Goal: Information Seeking & Learning: Find specific fact

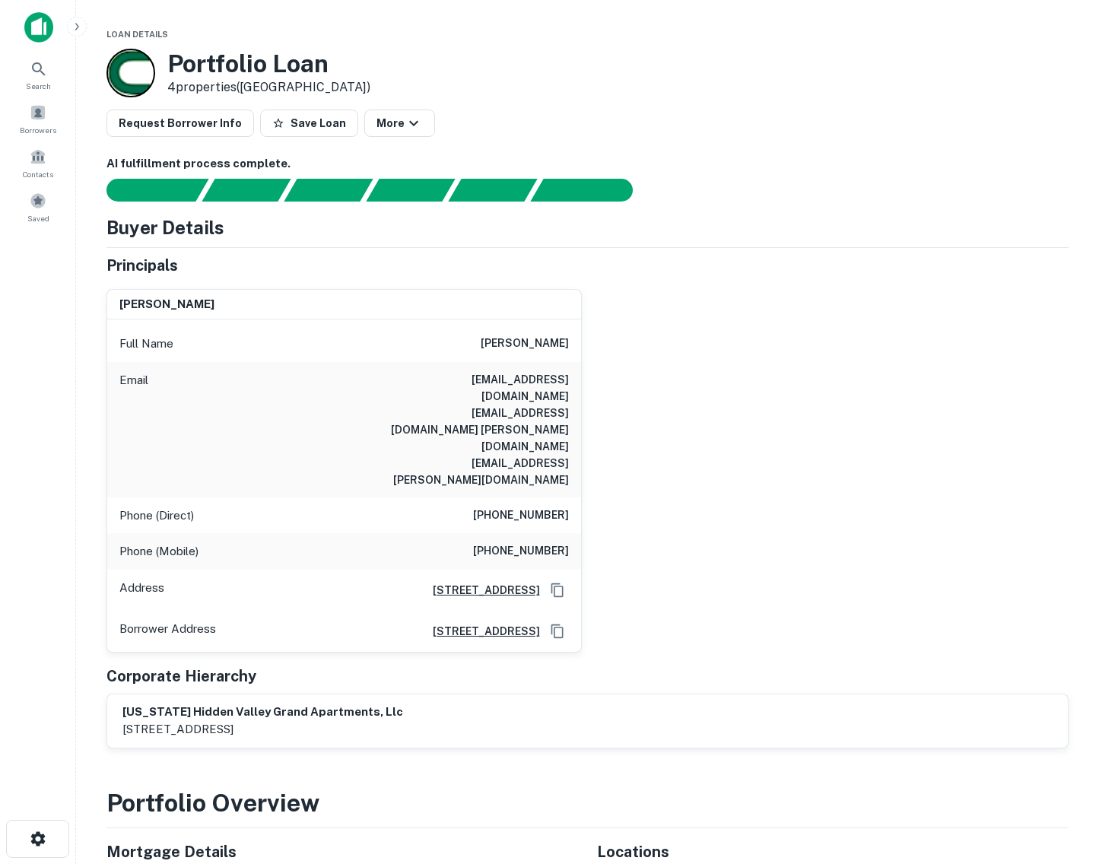
click at [811, 312] on div "thomas w redfern Full Name thomas w redfern Email holliwudd@gmail.com jolteon14…" at bounding box center [581, 465] width 975 height 376
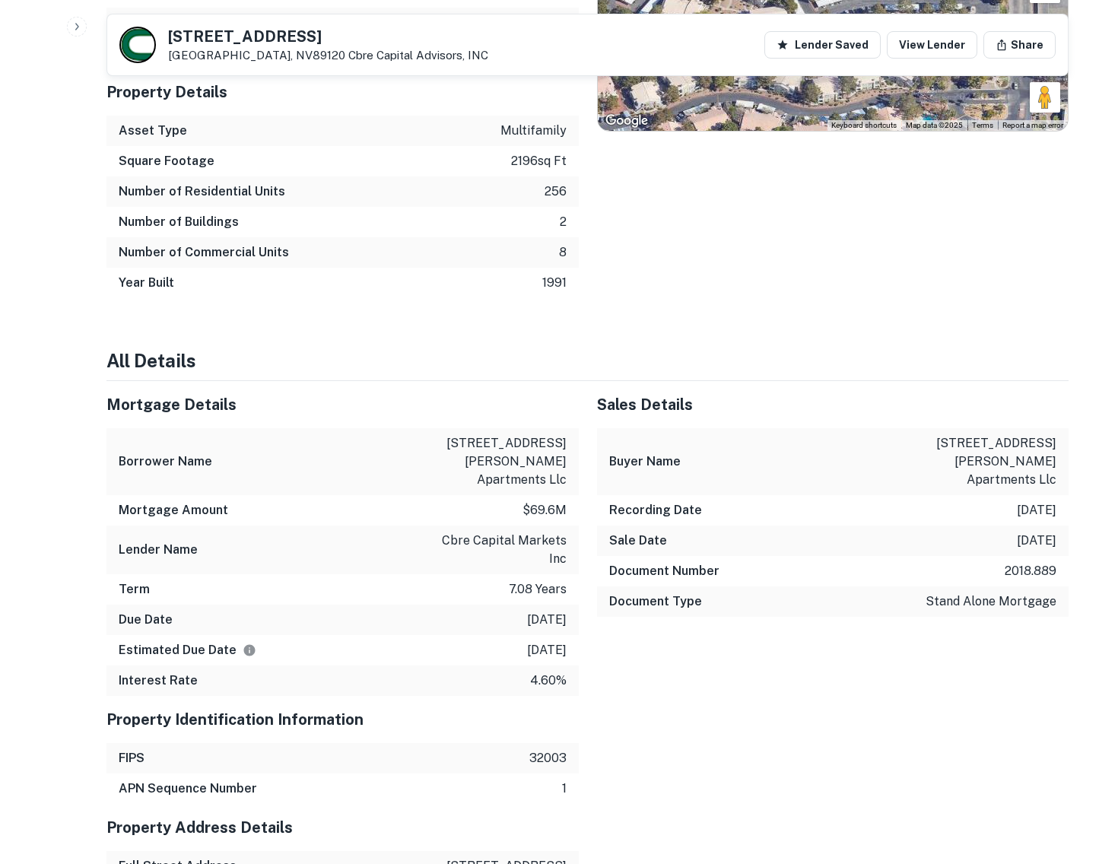
scroll to position [1426, 0]
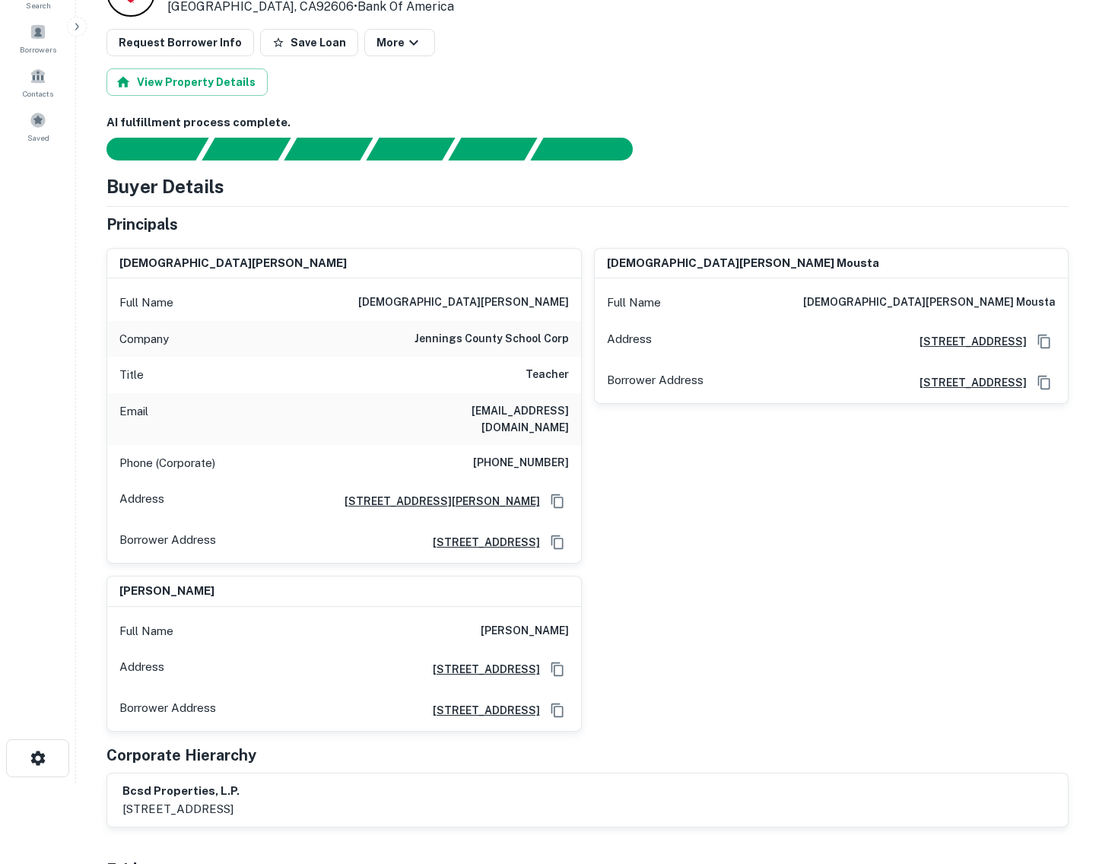
scroll to position [190, 0]
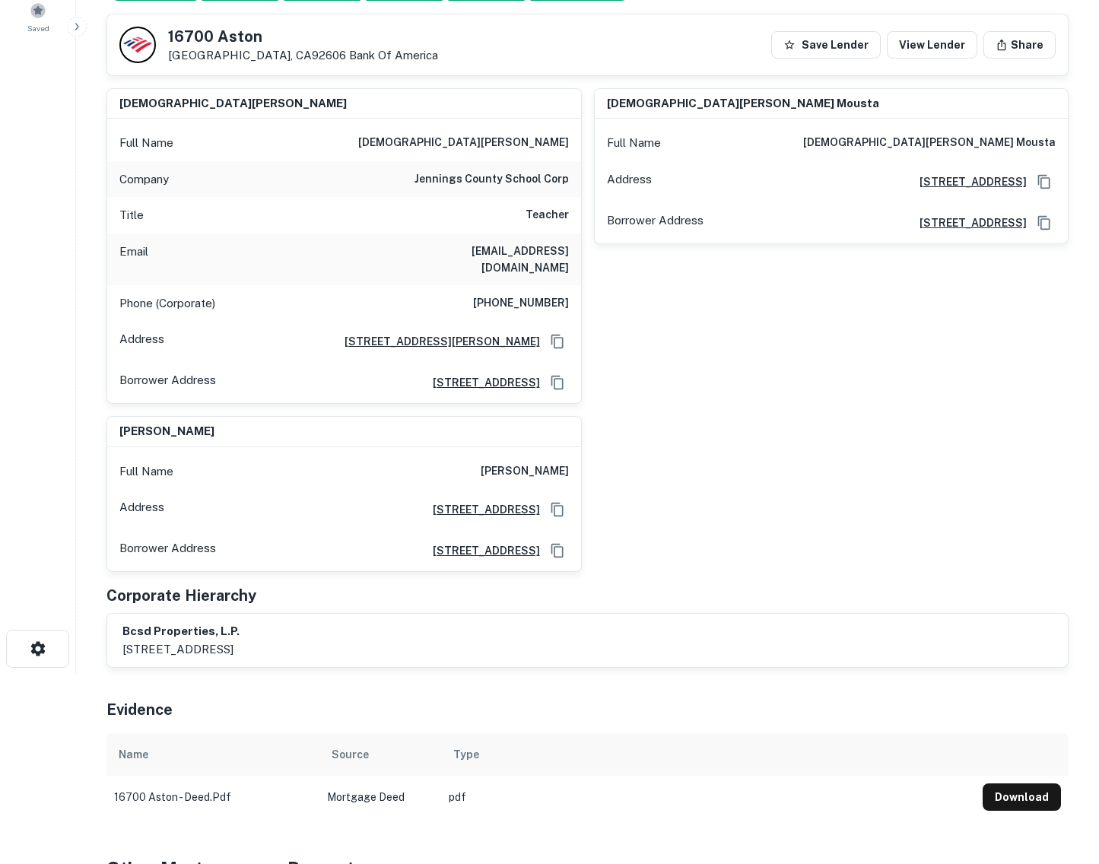
drag, startPoint x: 487, startPoint y: 469, endPoint x: 573, endPoint y: 466, distance: 86.0
click at [573, 466] on div "Full Name [PERSON_NAME]" at bounding box center [344, 471] width 474 height 37
copy h6 "gary brinderson"
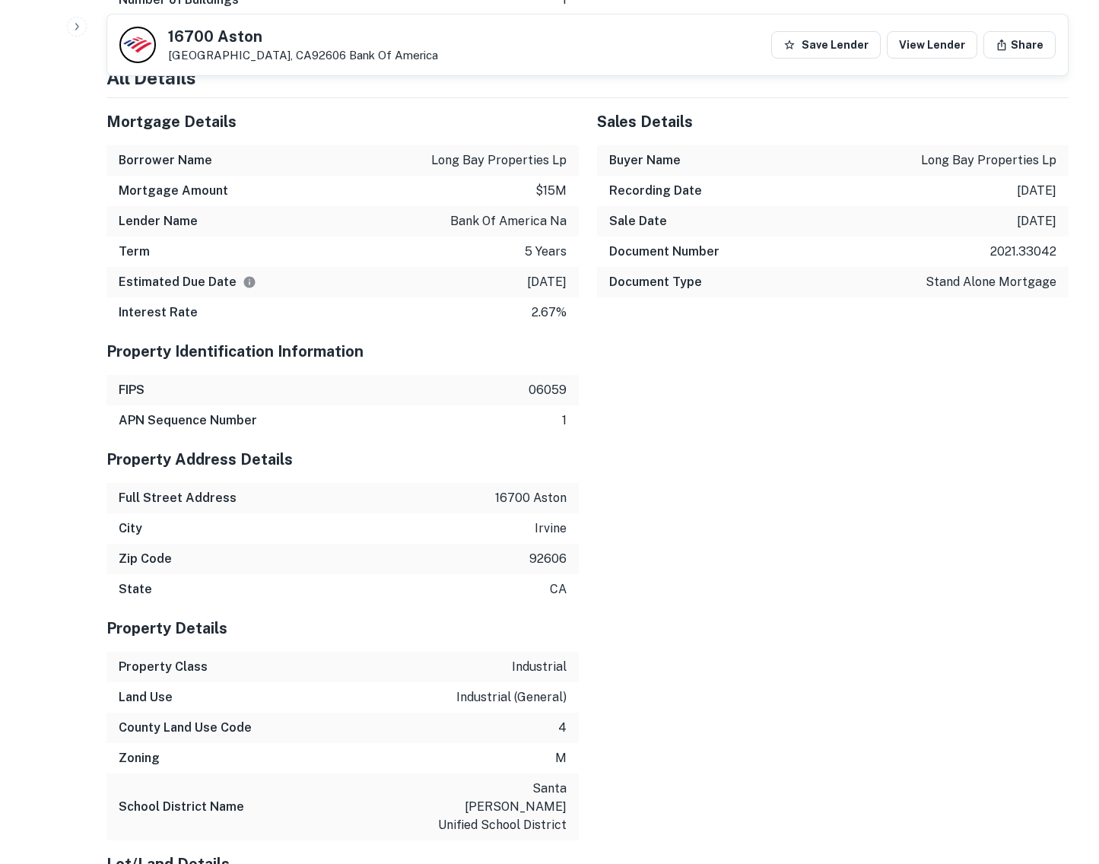
scroll to position [1807, 0]
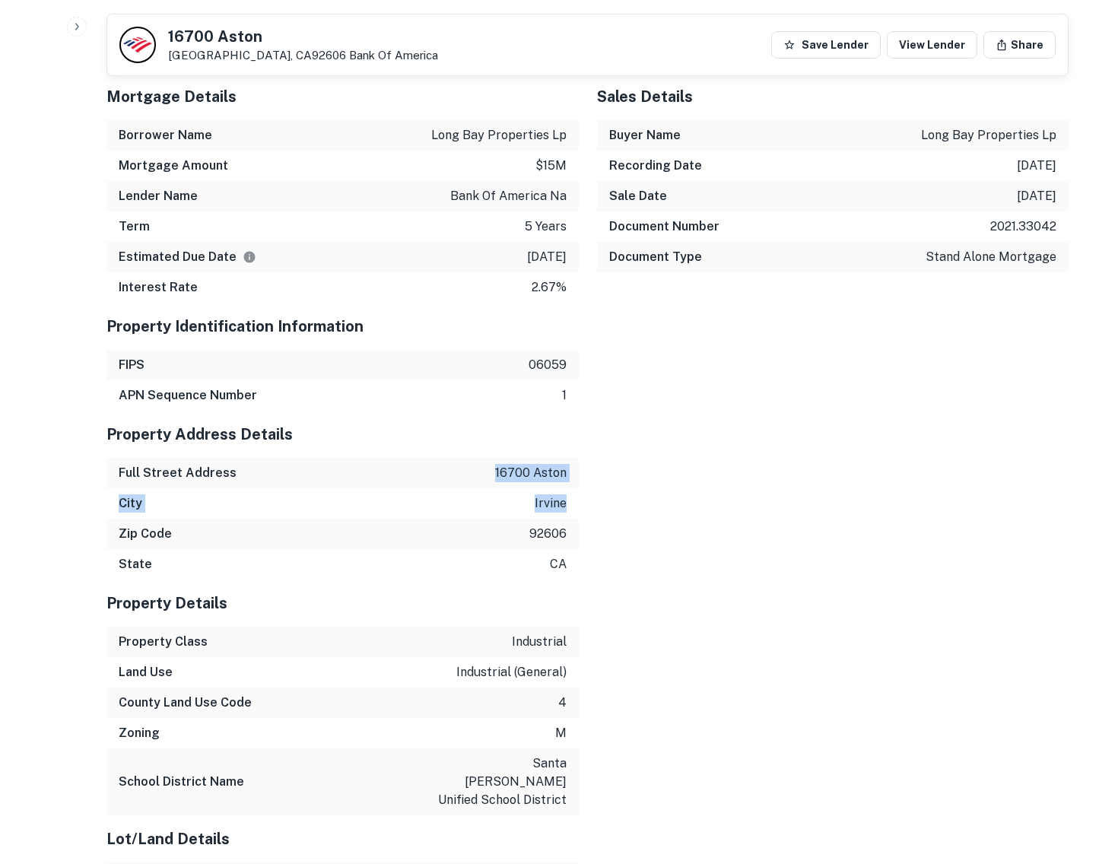
drag, startPoint x: 498, startPoint y: 483, endPoint x: 577, endPoint y: 522, distance: 87.4
click at [577, 522] on div "Property Address Details Full Street Address 16700 aston City irvine Zip Code 9…" at bounding box center [343, 495] width 472 height 169
copy div "16700 aston City irvine"
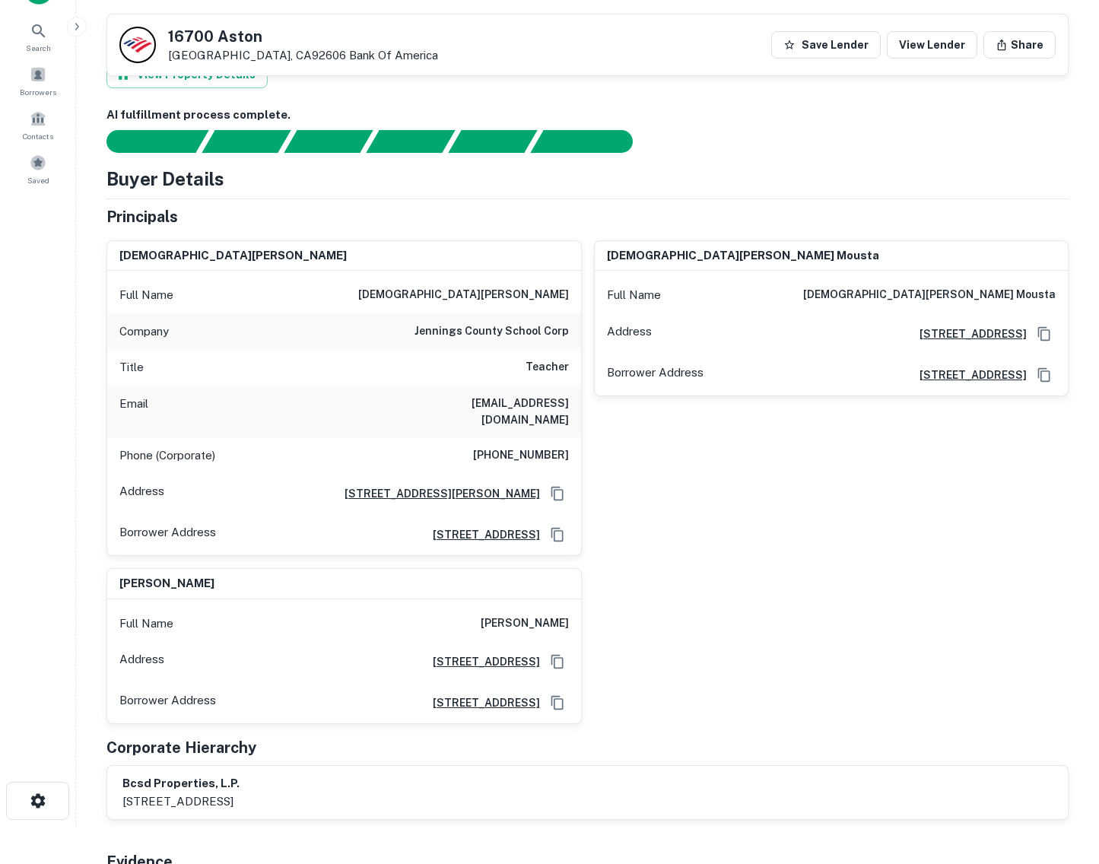
scroll to position [0, 0]
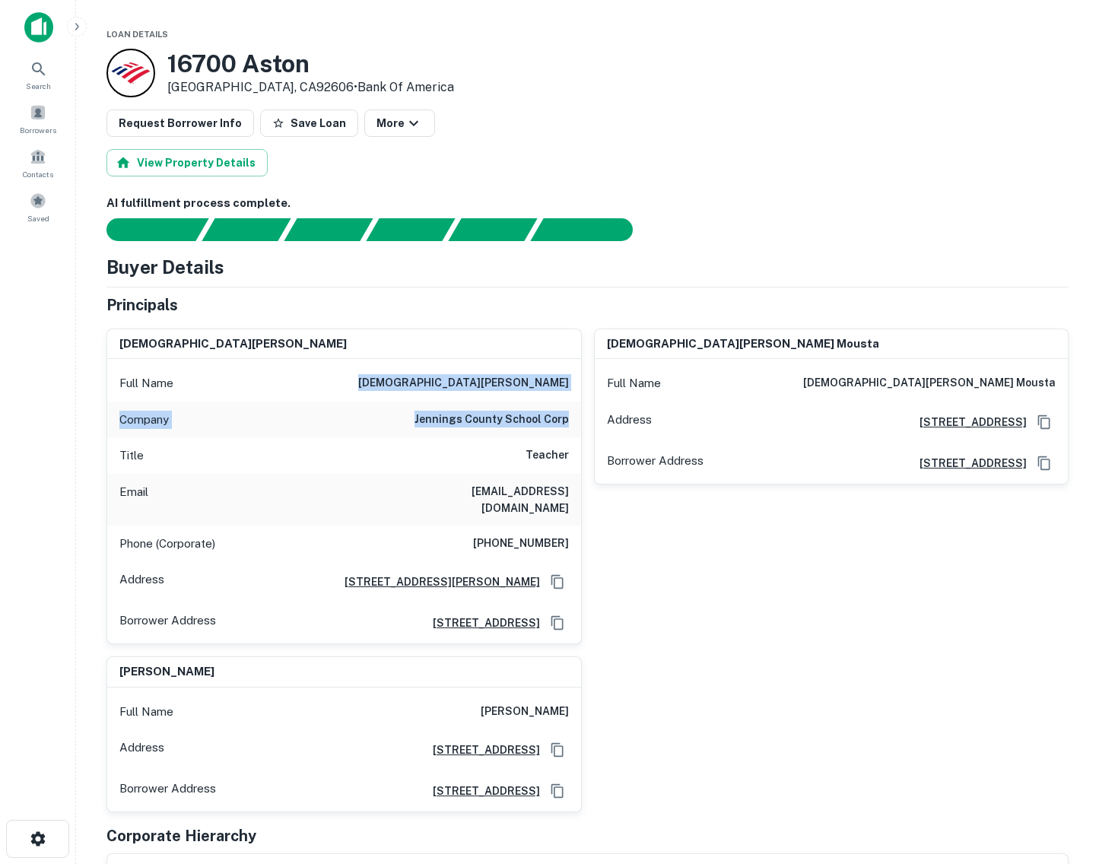
drag, startPoint x: 507, startPoint y: 377, endPoint x: 576, endPoint y: 413, distance: 77.6
click at [576, 413] on div "Full Name atef moussa Company jennings county school corp Title Teacher Email a…" at bounding box center [344, 501] width 474 height 285
copy div "atef moussa Company jennings county school corp"
click at [766, 91] on div "16700 Aston Irvine, CA92606 • Bank Of America" at bounding box center [588, 73] width 962 height 49
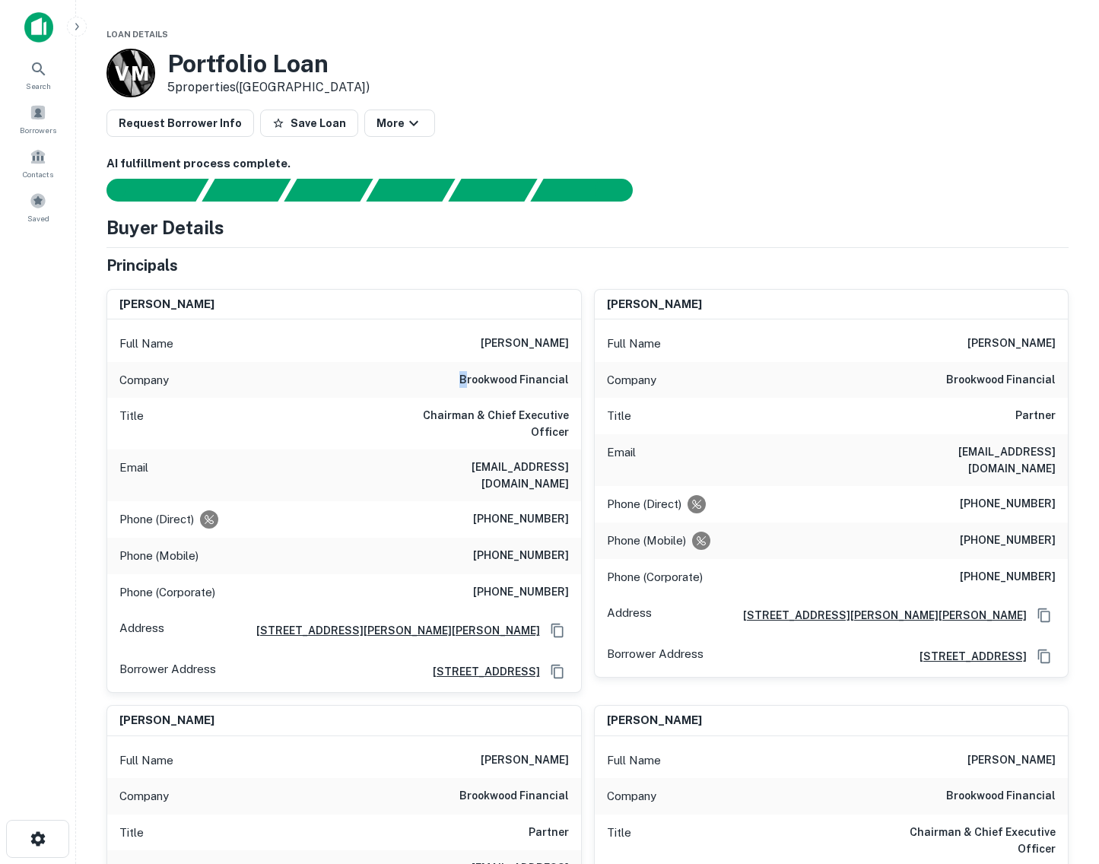
drag, startPoint x: 464, startPoint y: 378, endPoint x: 472, endPoint y: 377, distance: 7.6
click at [472, 377] on h6 "brookwood financial" at bounding box center [515, 380] width 110 height 18
drag, startPoint x: 472, startPoint y: 377, endPoint x: 462, endPoint y: 343, distance: 35.6
click at [481, 343] on h6 "thomas nicholas trkla" at bounding box center [525, 344] width 88 height 18
drag, startPoint x: 454, startPoint y: 339, endPoint x: 572, endPoint y: 382, distance: 125.4
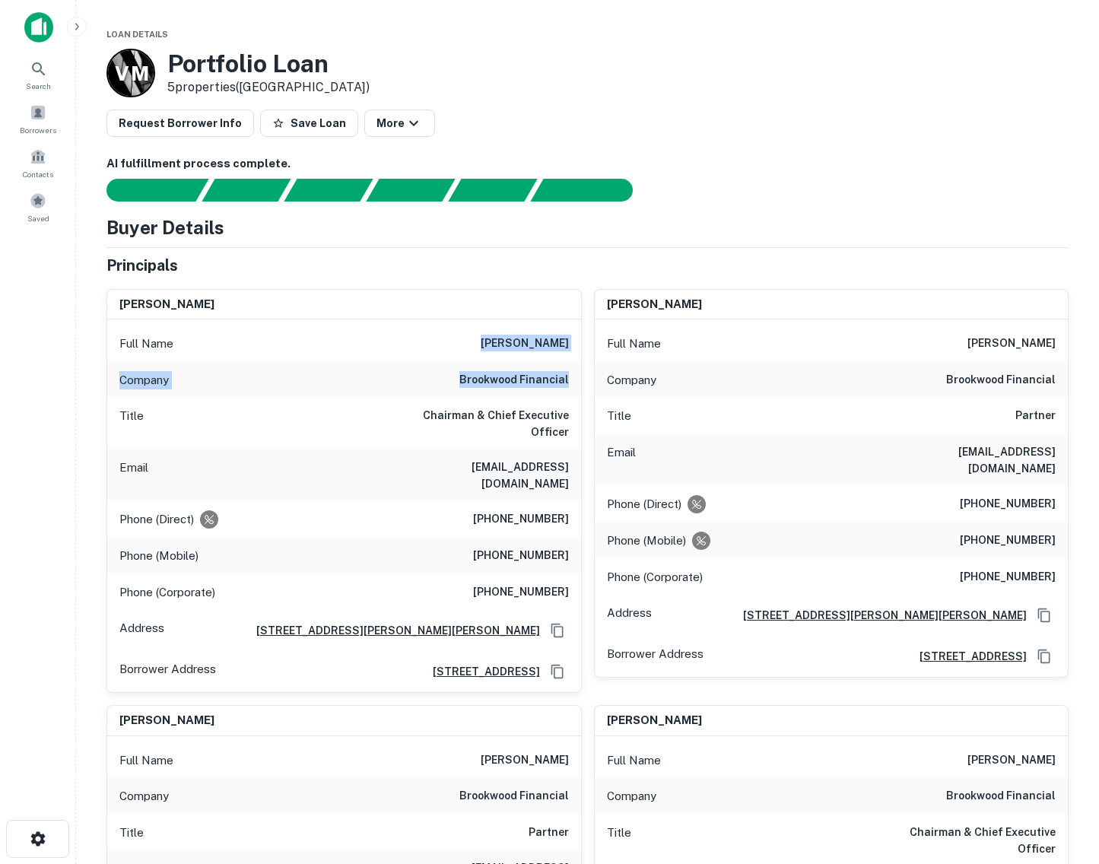
click at [572, 382] on div "Full Name thomas nicholas trkla Company brookwood financial Title Chairman & Ch…" at bounding box center [344, 506] width 474 height 373
copy div "thomas nicholas trkla Company brookwood financial"
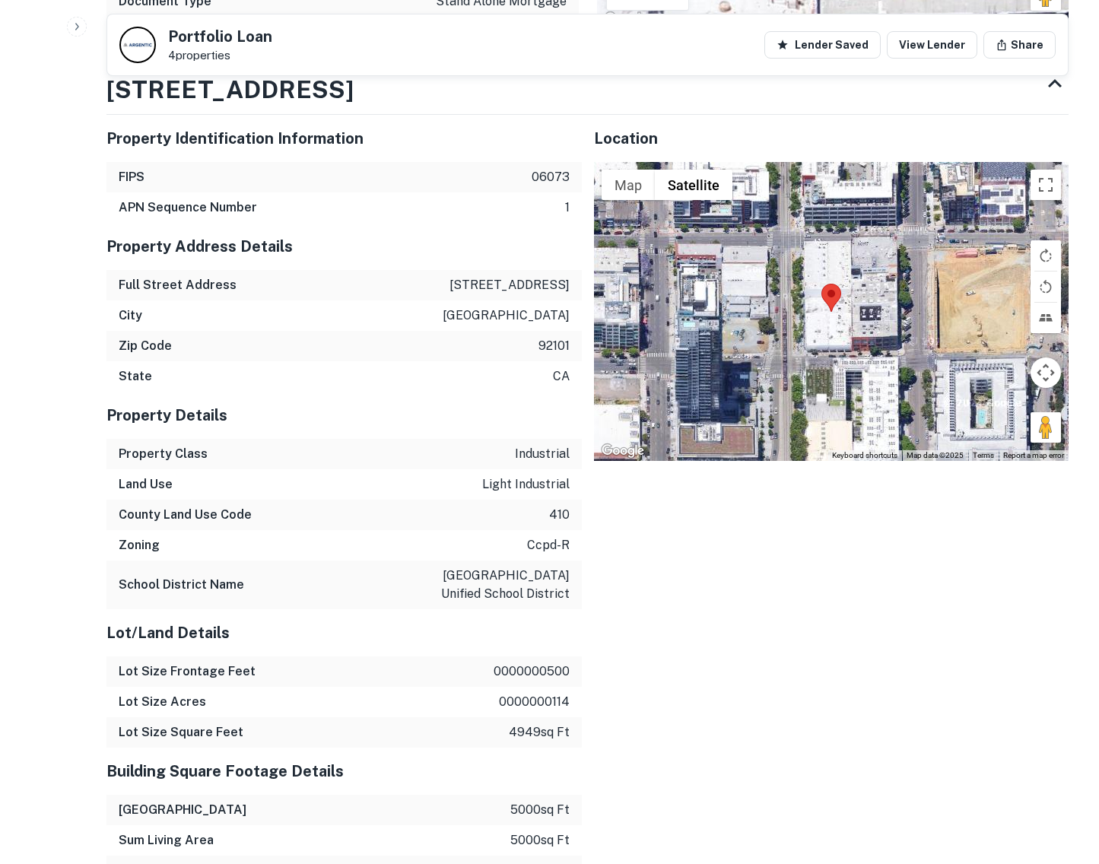
scroll to position [1331, 0]
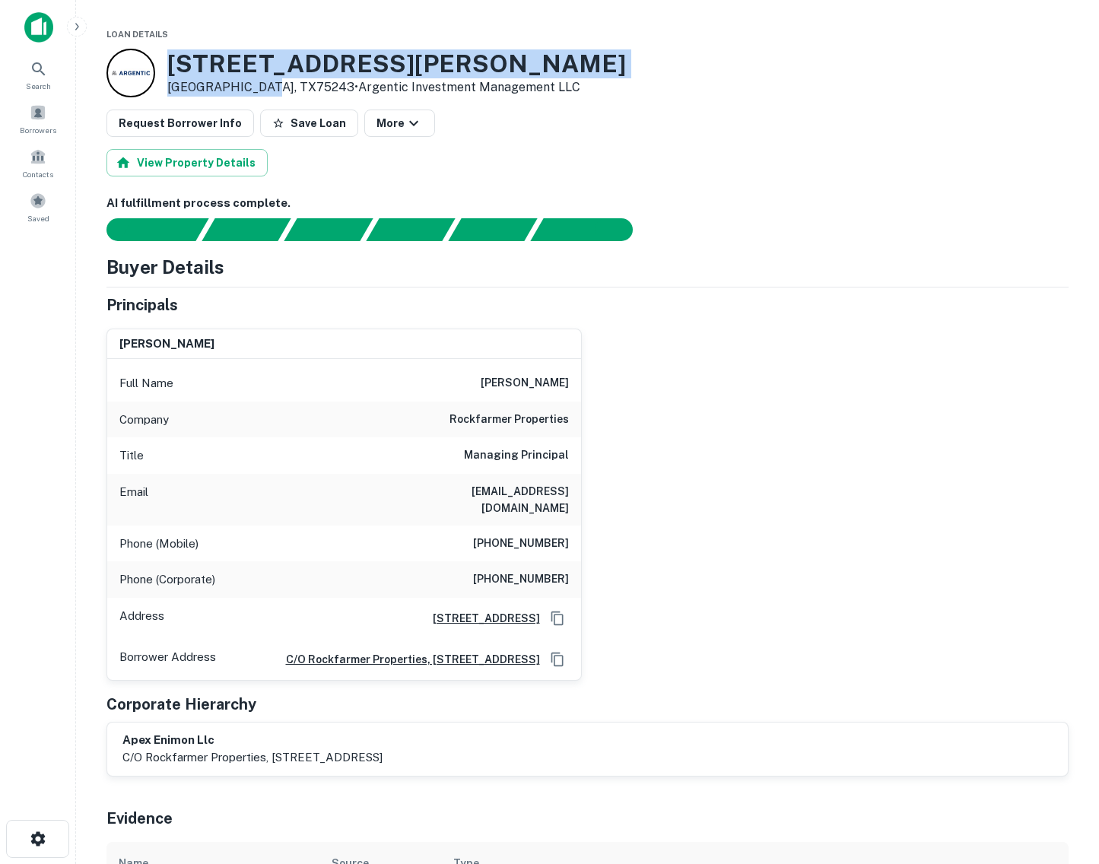
drag, startPoint x: 173, startPoint y: 59, endPoint x: 259, endPoint y: 84, distance: 90.5
click at [259, 84] on div "[STREET_ADDRESS][PERSON_NAME][PERSON_NAME] • Argentic Investment Management LLC" at bounding box center [396, 72] width 459 height 47
copy div "9911 Whitehurst Dr Dallas, TX75243"
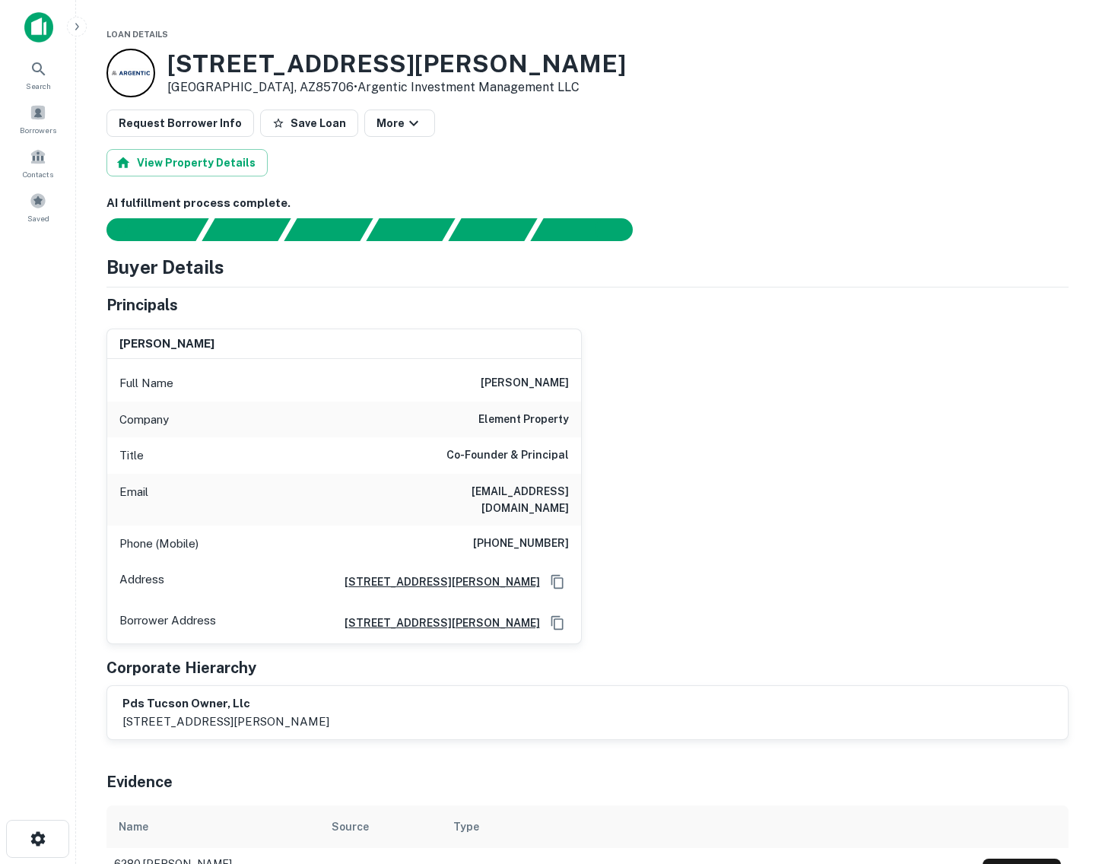
click at [481, 382] on h6 "michael silberman" at bounding box center [525, 383] width 88 height 18
drag, startPoint x: 476, startPoint y: 382, endPoint x: 577, endPoint y: 419, distance: 107.1
click at [577, 419] on div "Full Name michael silberman Company element property Title Co-Founder & Princip…" at bounding box center [344, 501] width 474 height 285
copy div "michael silberman Company element property"
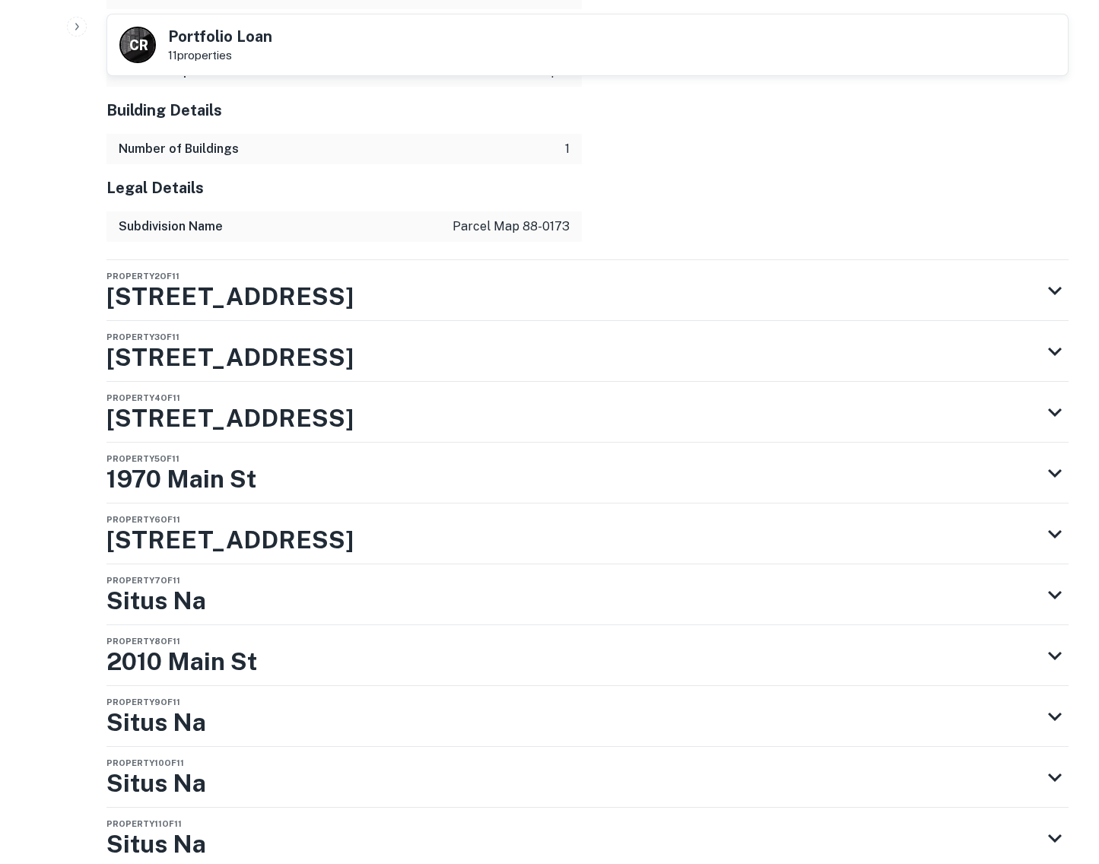
scroll to position [1786, 0]
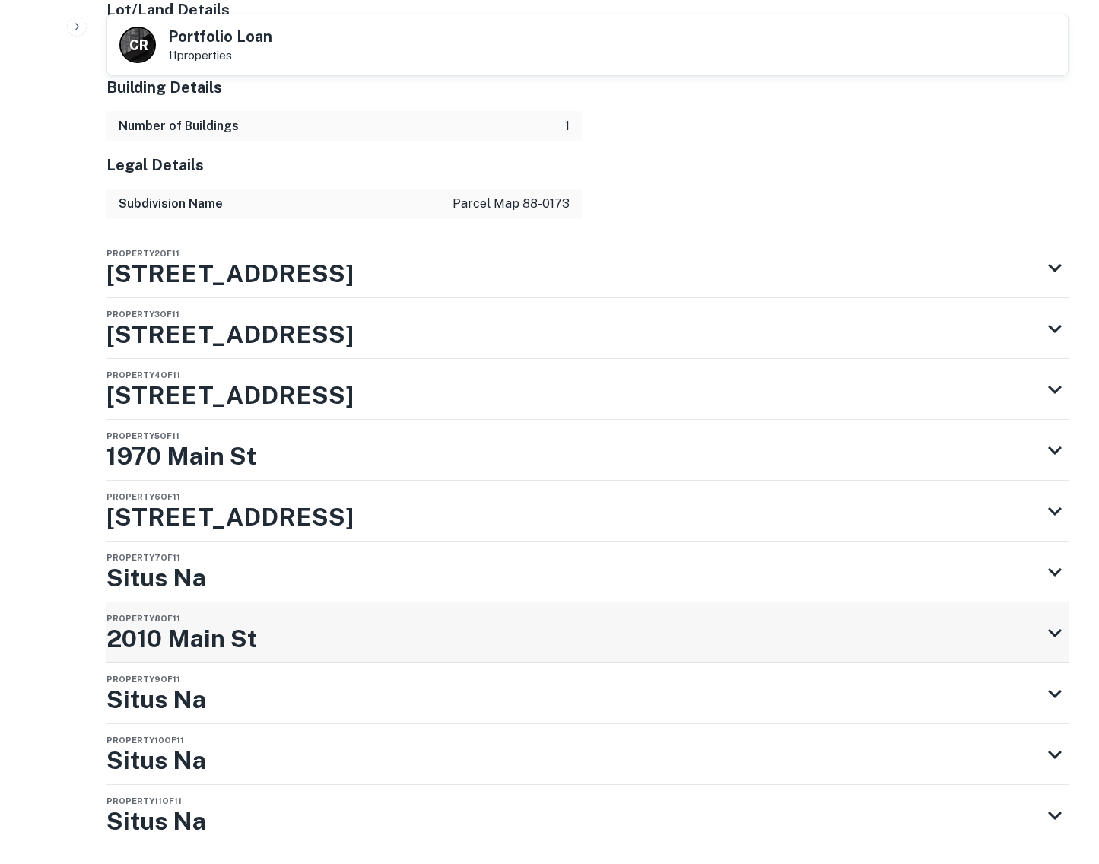
click at [192, 621] on h3 "2010 Main St" at bounding box center [182, 639] width 151 height 37
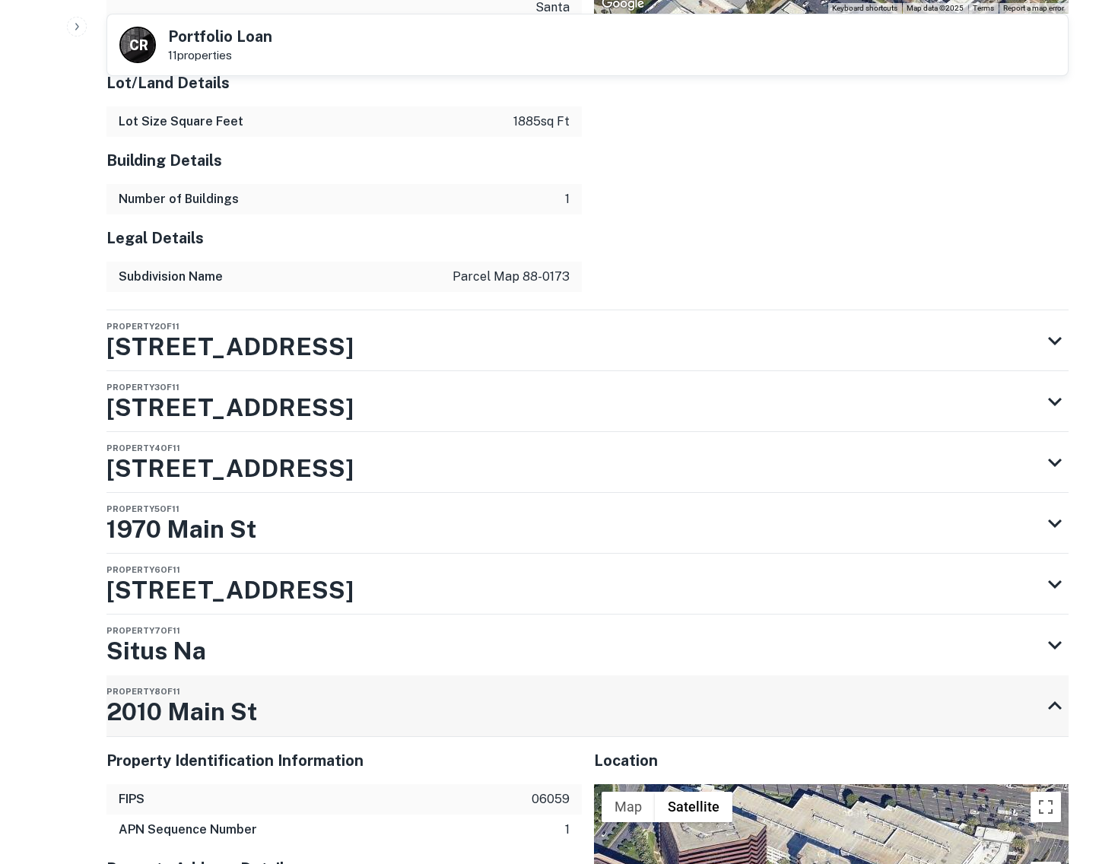
scroll to position [1691, 0]
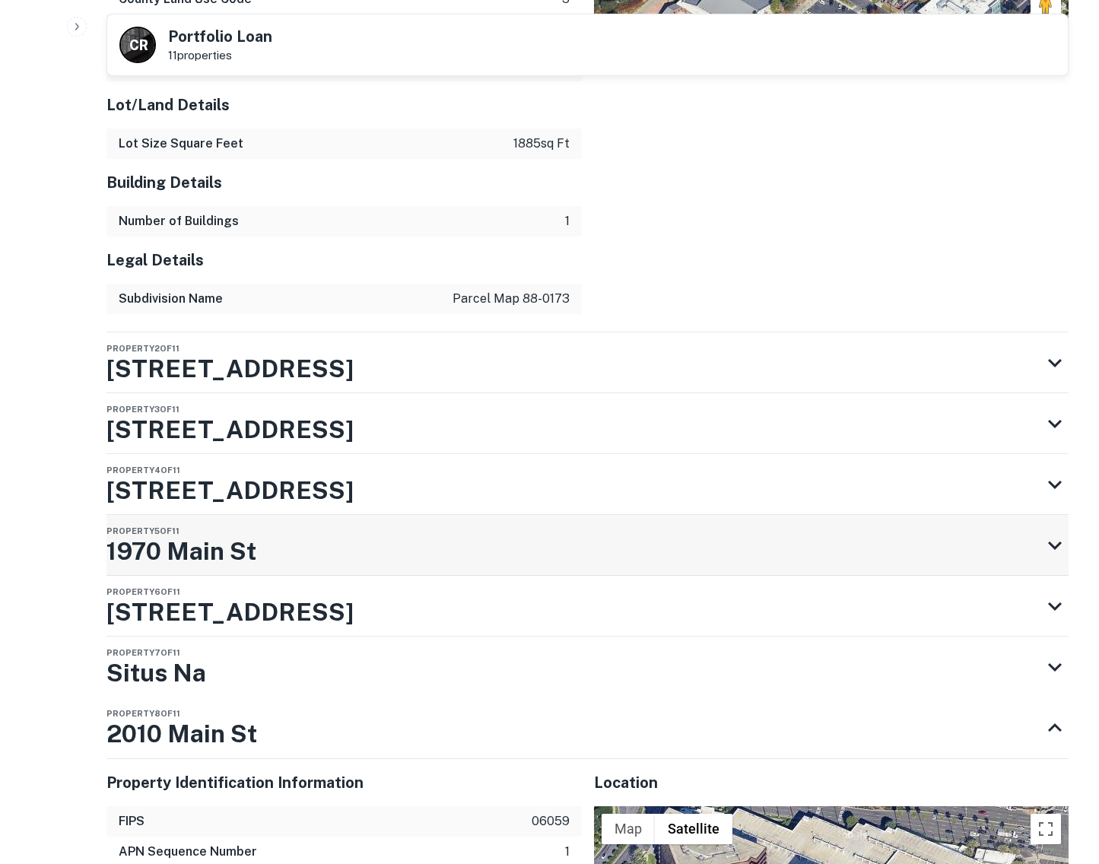
click at [208, 533] on h3 "1970 Main St" at bounding box center [182, 551] width 150 height 37
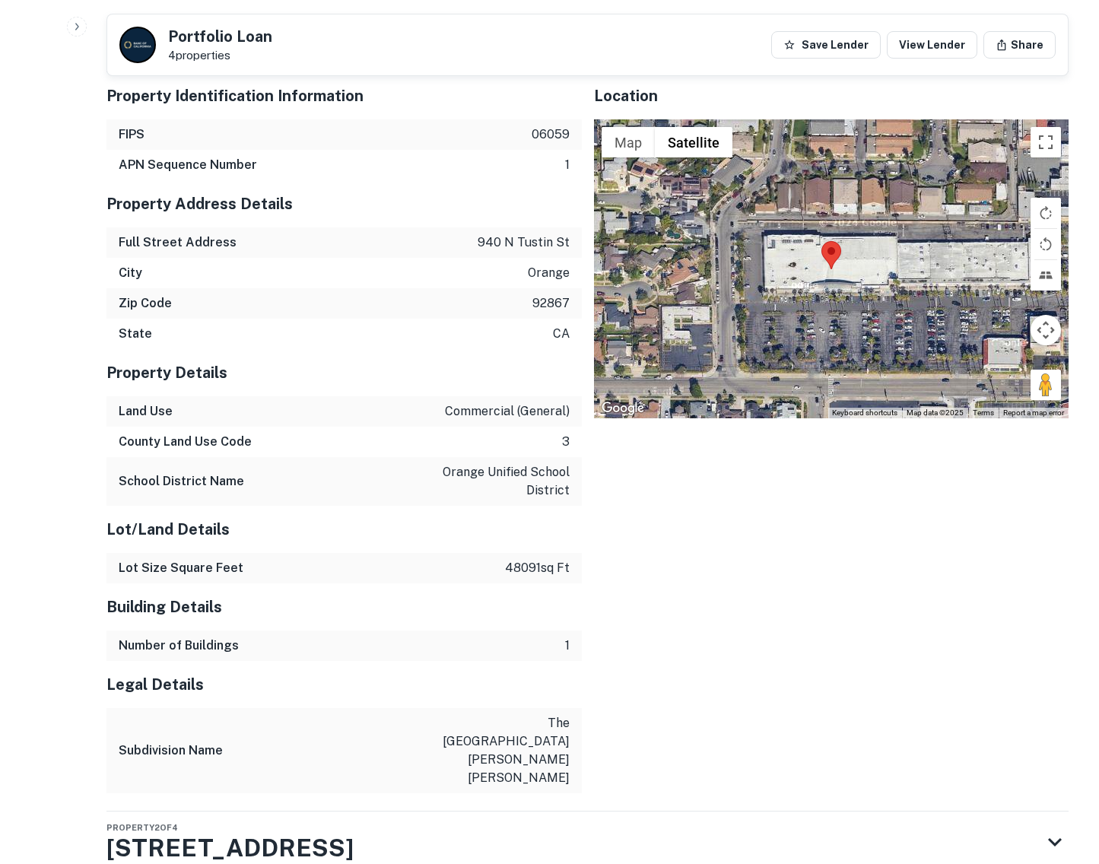
scroll to position [1501, 0]
